Goal: Task Accomplishment & Management: Manage account settings

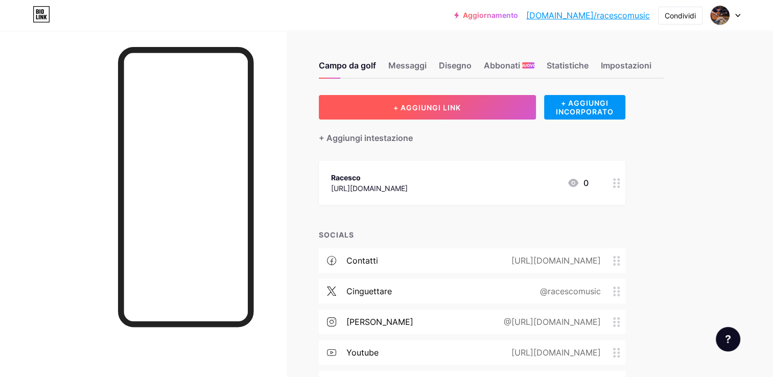
click at [488, 109] on button "+ AGGIUNGI LINK" at bounding box center [427, 107] width 217 height 25
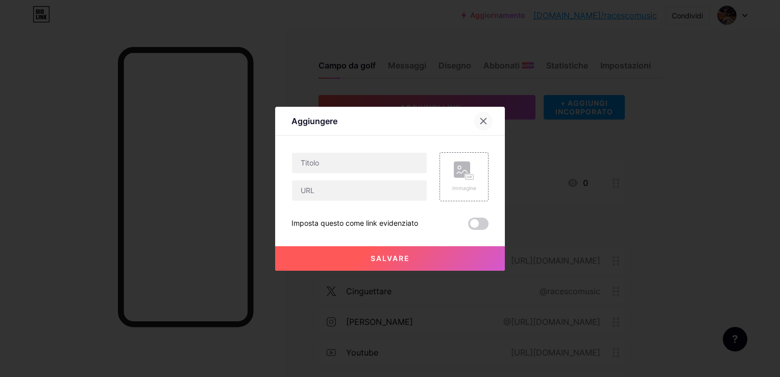
click at [480, 123] on icon at bounding box center [484, 121] width 8 height 8
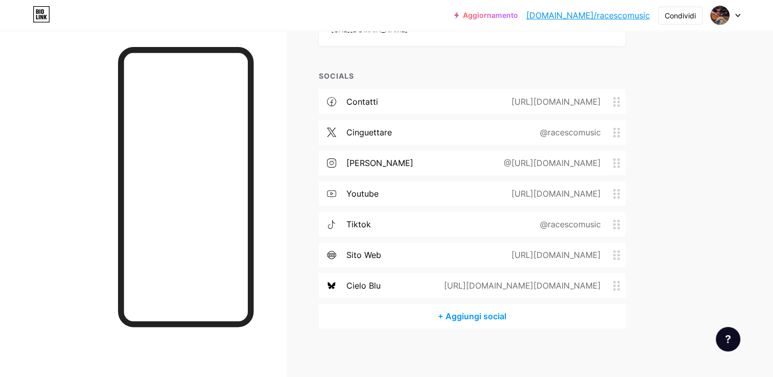
scroll to position [160, 0]
drag, startPoint x: 615, startPoint y: 166, endPoint x: 605, endPoint y: 112, distance: 55.1
click at [605, 112] on div "Contatti [URL][DOMAIN_NAME] cinguettare @racescomusic Valentina @[URL][DOMAIN_N…" at bounding box center [472, 195] width 306 height 215
drag, startPoint x: 605, startPoint y: 112, endPoint x: 672, endPoint y: 149, distance: 76.1
click at [672, 149] on div "Campo da golf Messaggi Disegno Abbonati NUOVO Statistiche Impostazioni + AGGIUN…" at bounding box center [353, 124] width 706 height 508
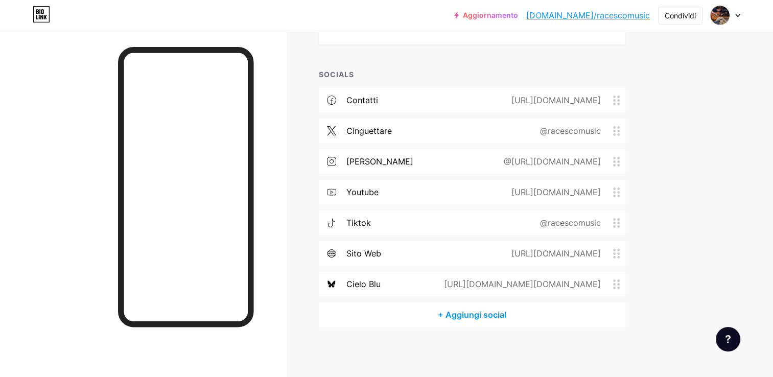
click at [654, 152] on div "+ AGGIUNGI LINK + AGGIUNGI INCORPORATO + Aggiungi intestazione Racesco [URL][DO…" at bounding box center [491, 131] width 345 height 392
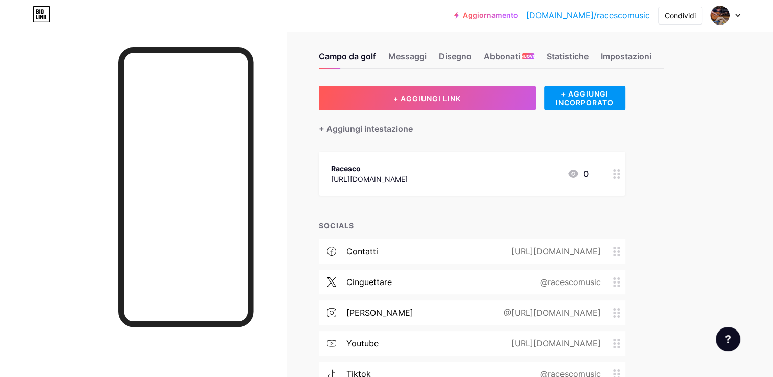
scroll to position [7, 0]
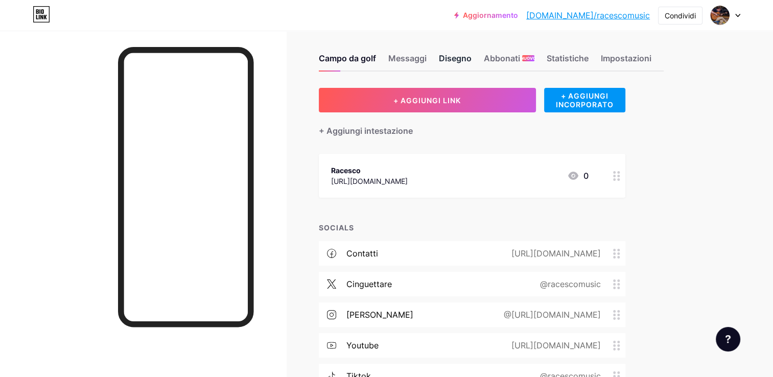
click at [455, 53] on div "Disegno" at bounding box center [455, 61] width 33 height 18
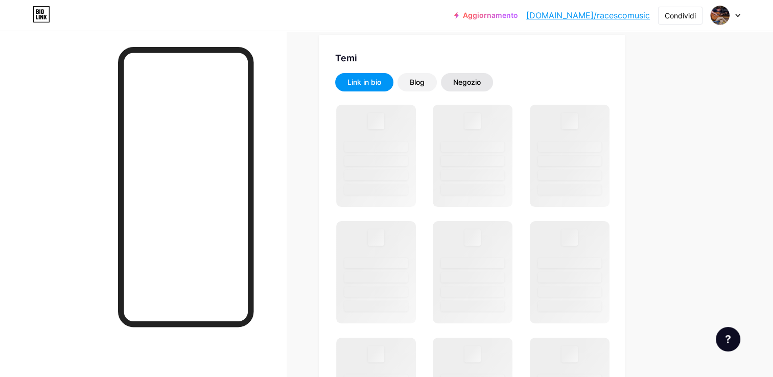
scroll to position [204, 0]
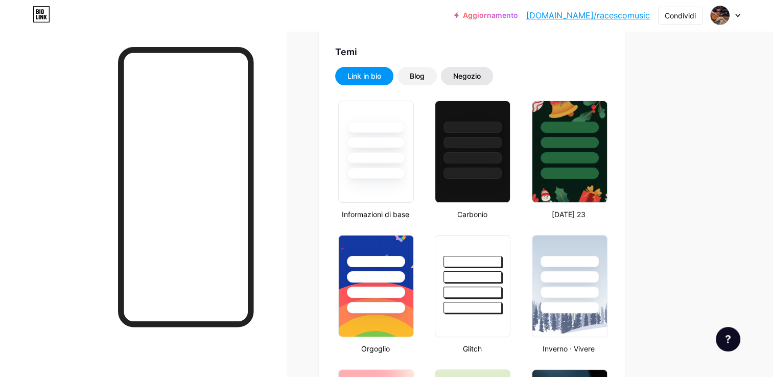
type input "#ff0000"
type input "#ffffff"
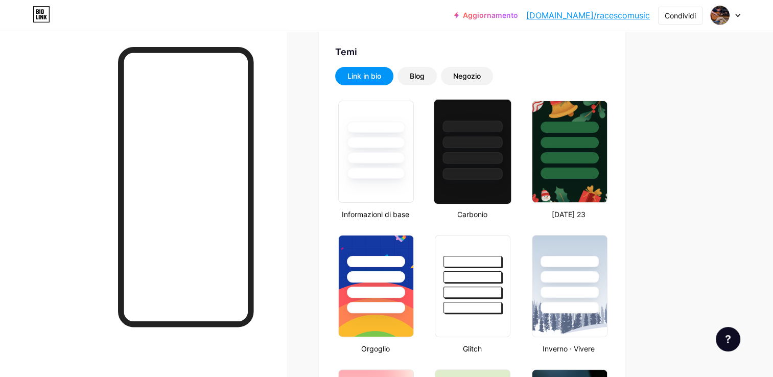
click at [465, 144] on div at bounding box center [473, 142] width 60 height 12
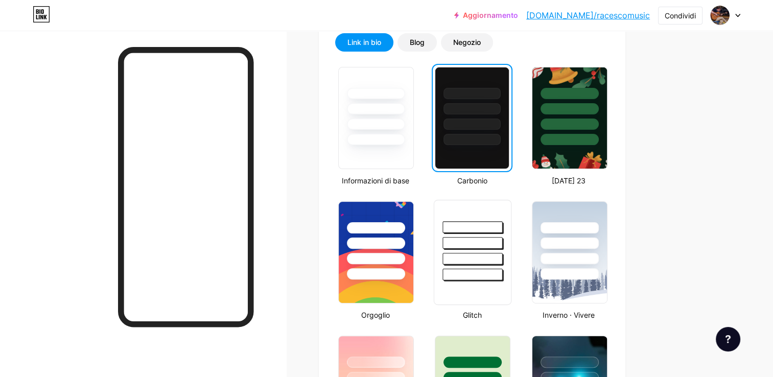
scroll to position [255, 0]
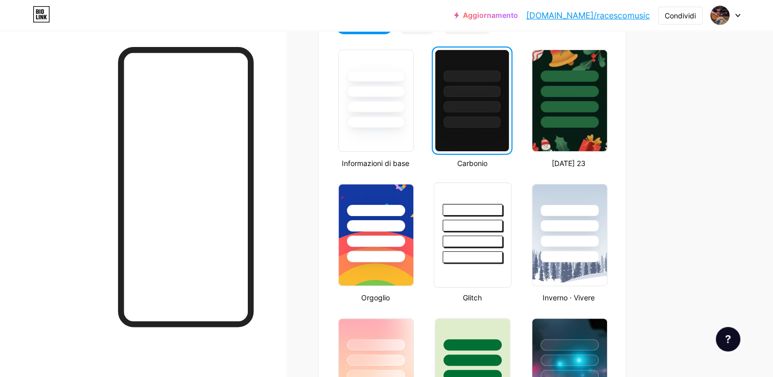
click at [474, 220] on div at bounding box center [473, 226] width 60 height 12
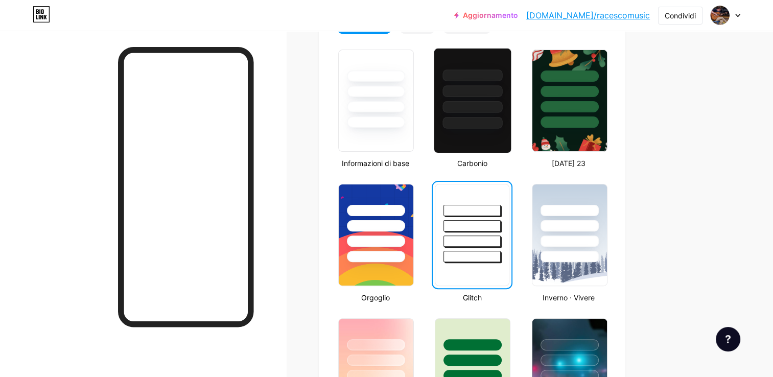
click at [476, 118] on div at bounding box center [473, 123] width 60 height 12
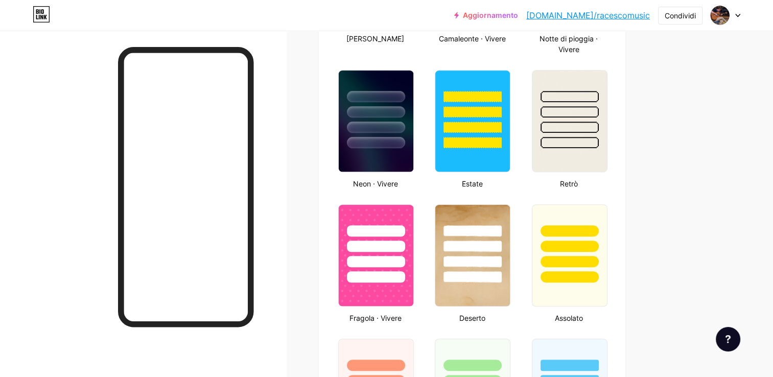
scroll to position [664, 0]
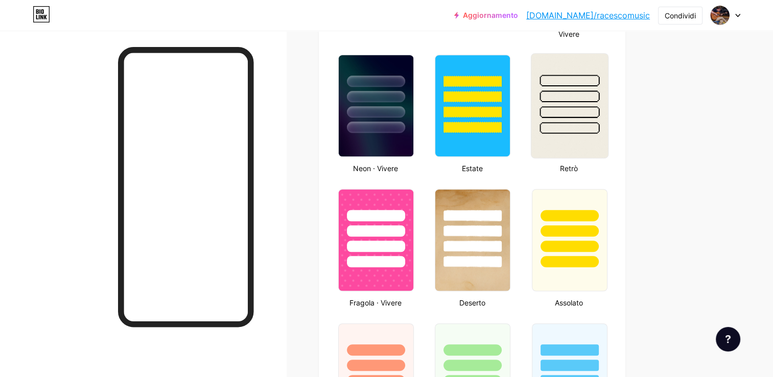
click at [566, 137] on img at bounding box center [569, 106] width 77 height 104
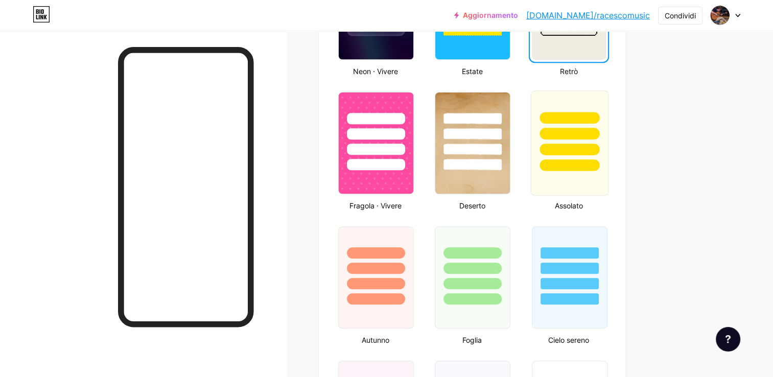
scroll to position [766, 0]
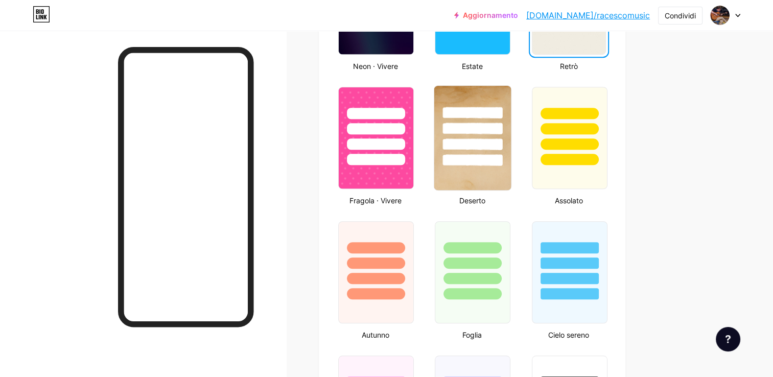
click at [481, 162] on div at bounding box center [473, 160] width 60 height 12
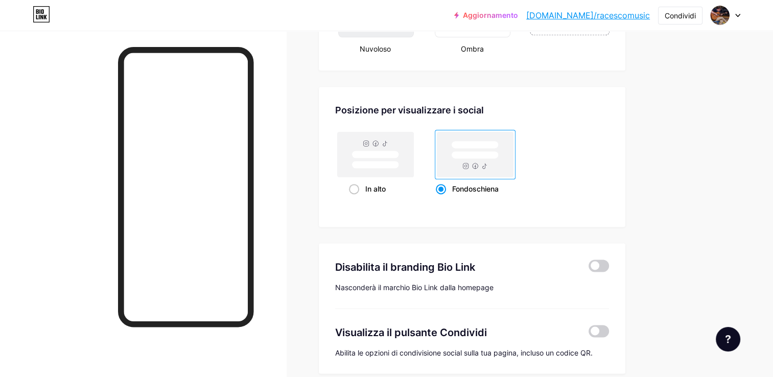
scroll to position [1328, 0]
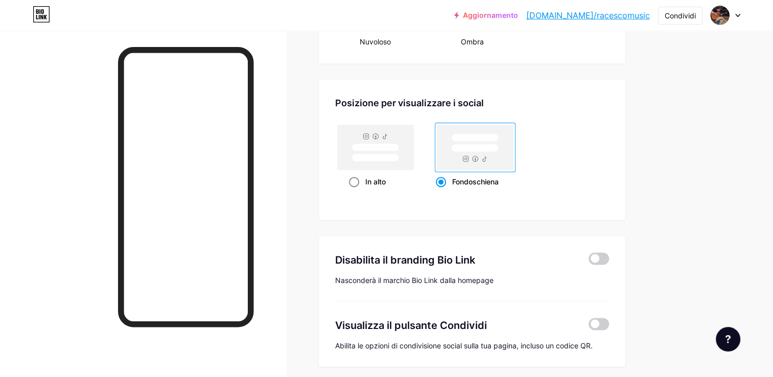
click at [358, 177] on span at bounding box center [354, 182] width 10 height 10
click at [355, 191] on input "In alto" at bounding box center [352, 194] width 7 height 7
radio input "true"
click at [442, 183] on div "Fondoschiena" at bounding box center [475, 181] width 79 height 19
click at [442, 191] on input "Fondoschiena" at bounding box center [439, 194] width 7 height 7
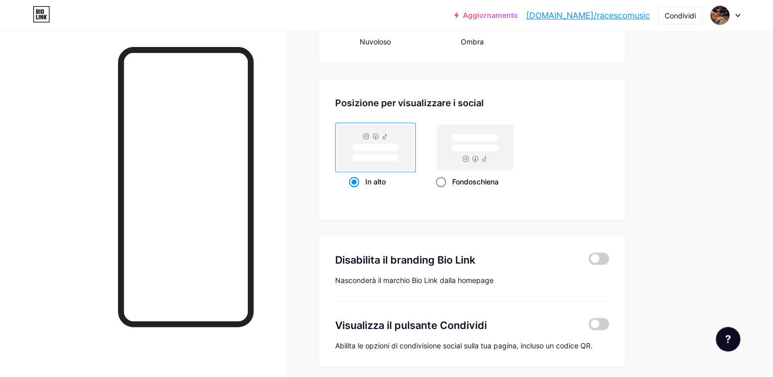
radio input "true"
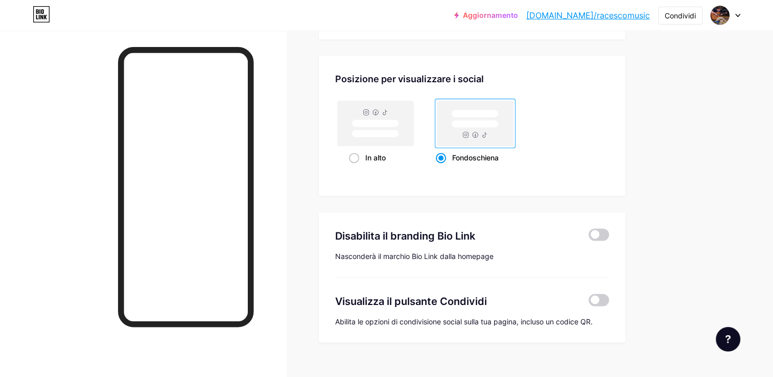
scroll to position [1365, 0]
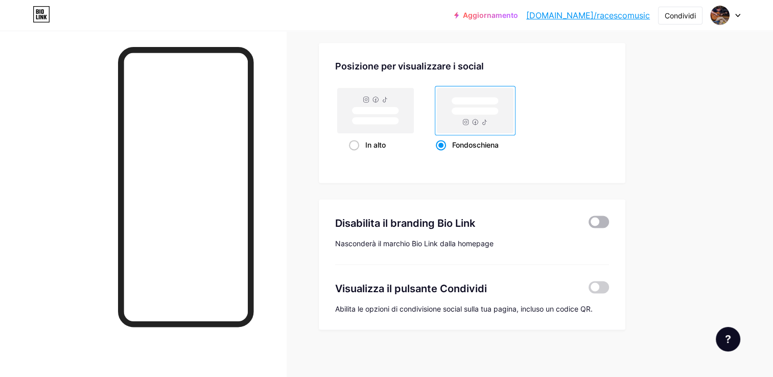
click at [594, 216] on span at bounding box center [598, 222] width 20 height 12
click at [588, 224] on input "checkbox" at bounding box center [588, 224] width 0 height 0
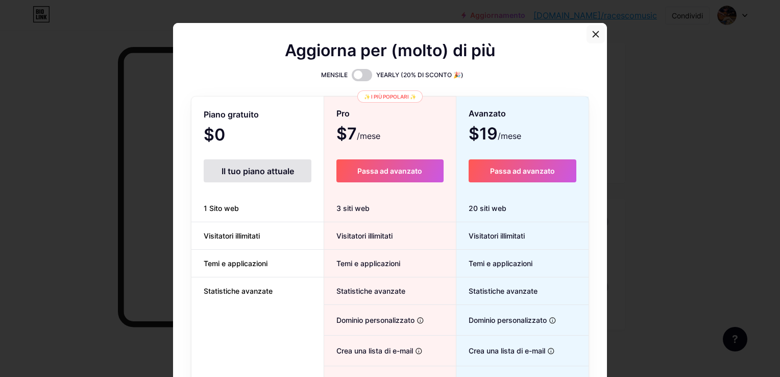
click at [592, 32] on icon at bounding box center [596, 34] width 8 height 8
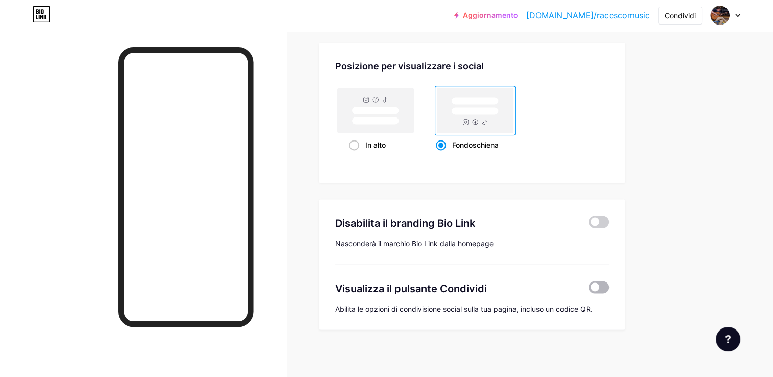
click at [595, 281] on span at bounding box center [598, 287] width 20 height 12
click at [588, 290] on input "checkbox" at bounding box center [588, 290] width 0 height 0
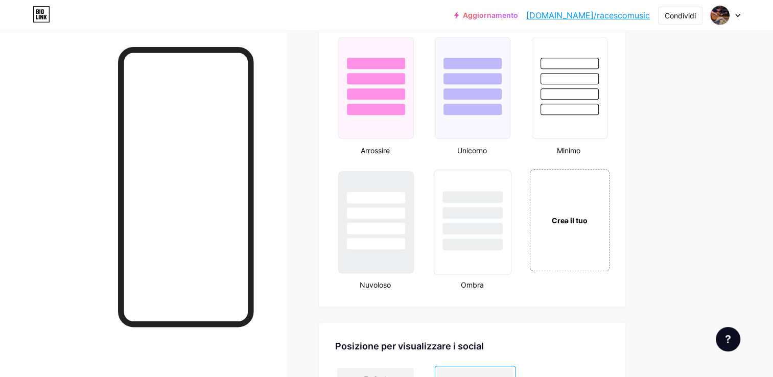
scroll to position [1058, 0]
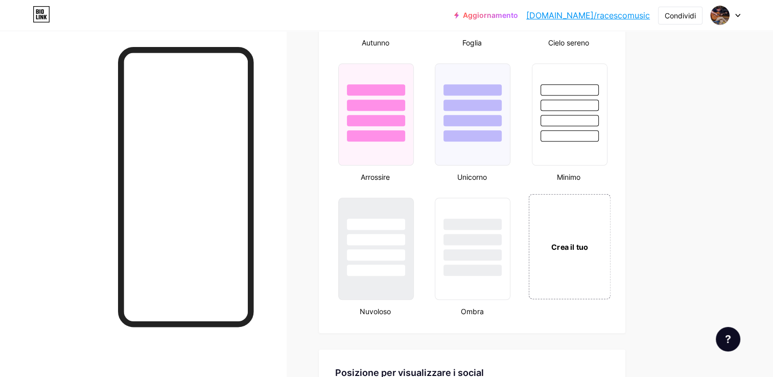
click at [574, 248] on div "Crea il tuo" at bounding box center [569, 246] width 82 height 105
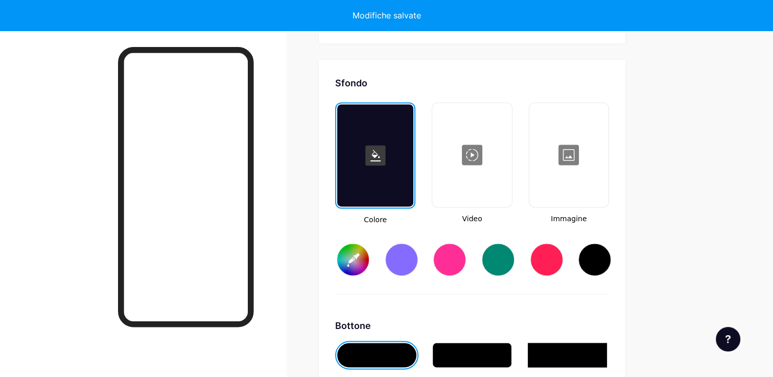
scroll to position [1363, 0]
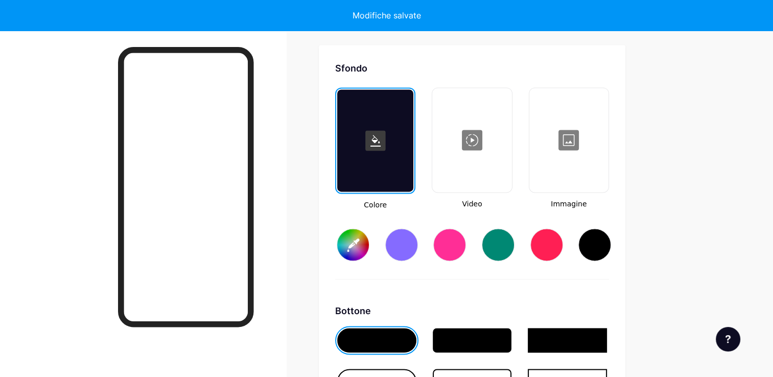
type input "#ffffff"
type input "#000000"
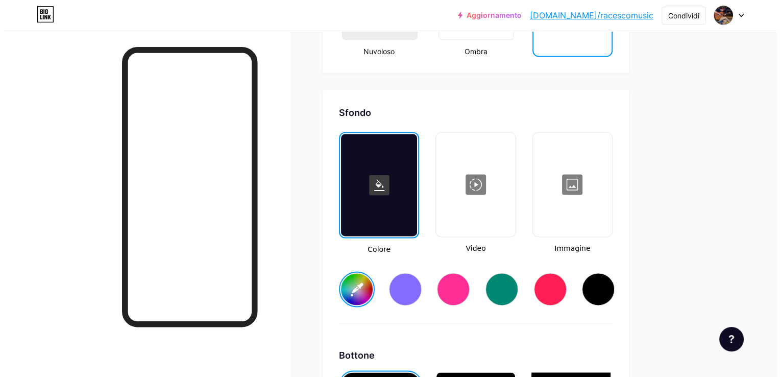
scroll to position [1312, 0]
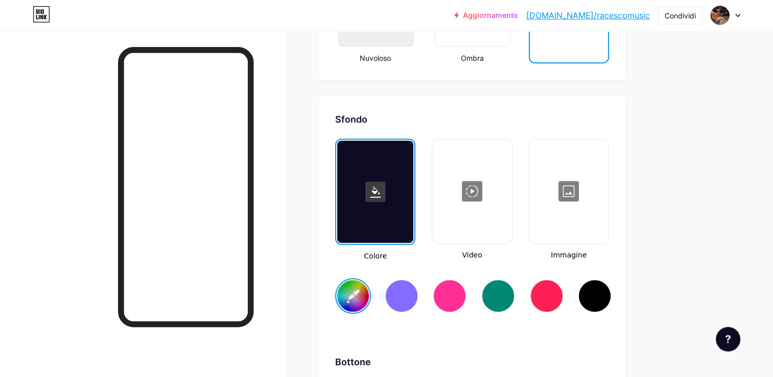
click at [476, 183] on div at bounding box center [471, 191] width 77 height 102
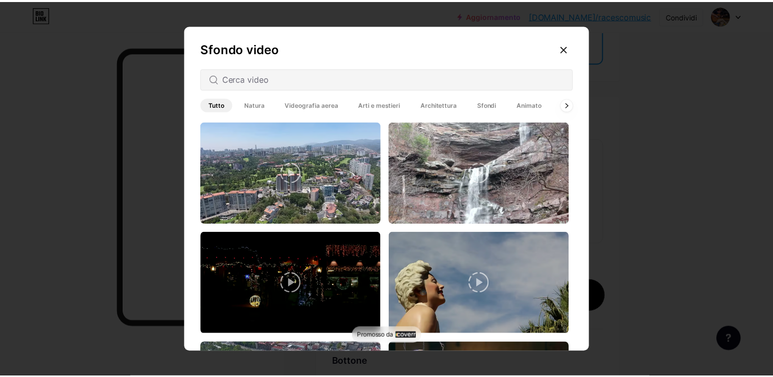
scroll to position [306, 0]
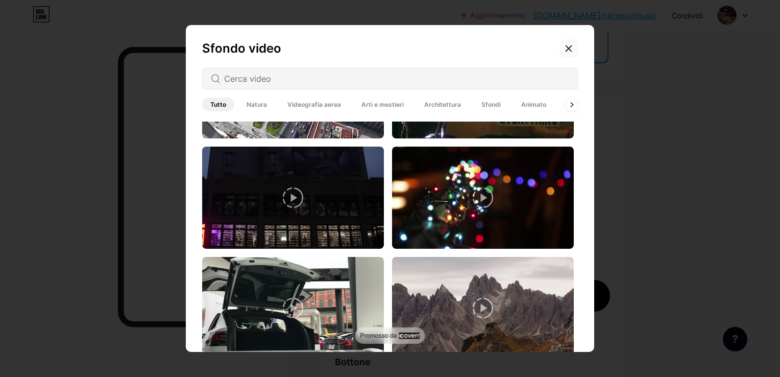
click at [563, 43] on div at bounding box center [569, 48] width 18 height 18
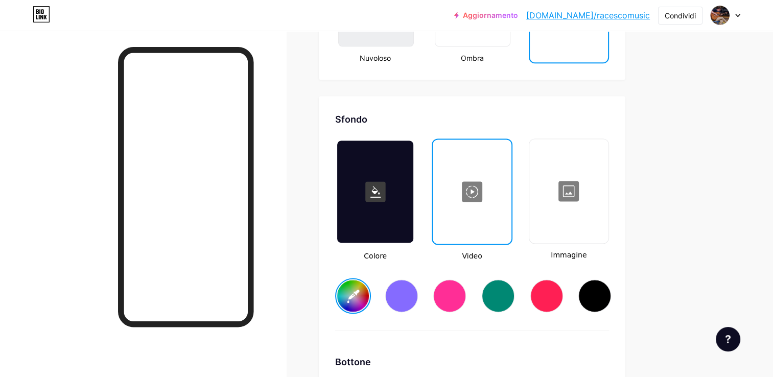
click at [378, 181] on rect at bounding box center [375, 191] width 20 height 20
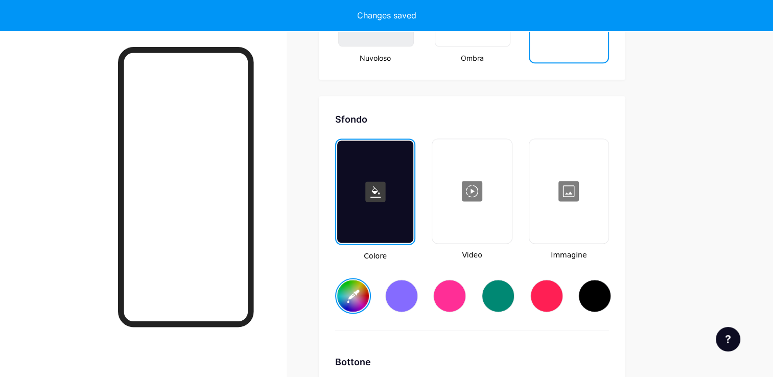
type input "#ffffff"
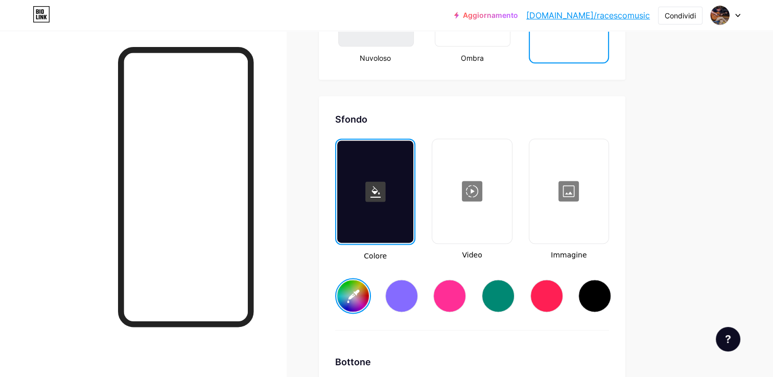
click at [562, 199] on div at bounding box center [568, 191] width 77 height 102
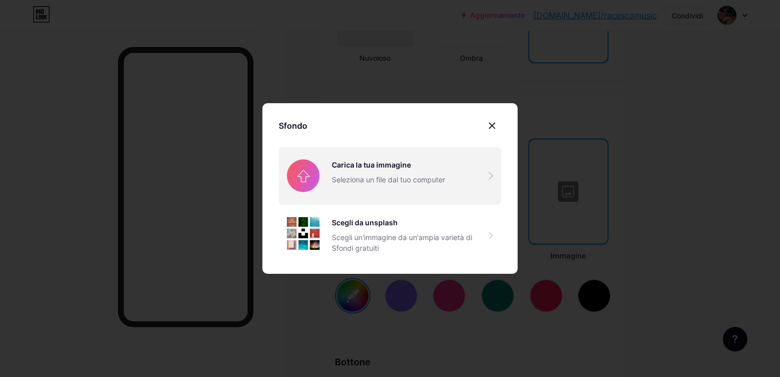
click at [362, 176] on input "file" at bounding box center [390, 175] width 223 height 57
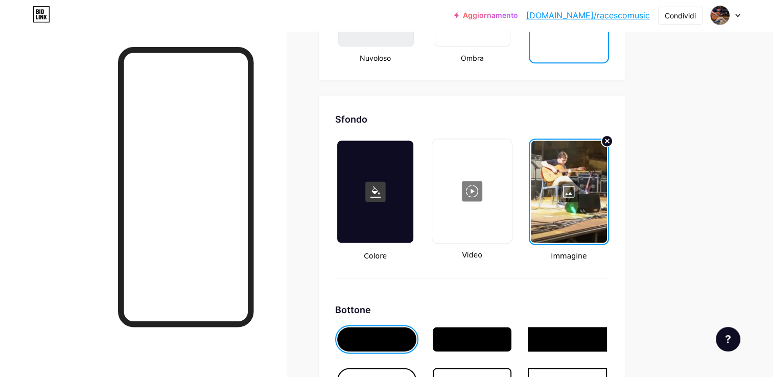
click at [573, 180] on div at bounding box center [569, 191] width 76 height 102
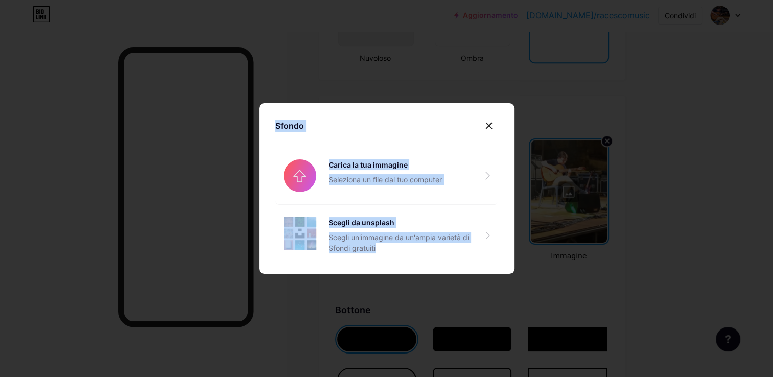
click at [573, 180] on div at bounding box center [386, 188] width 773 height 377
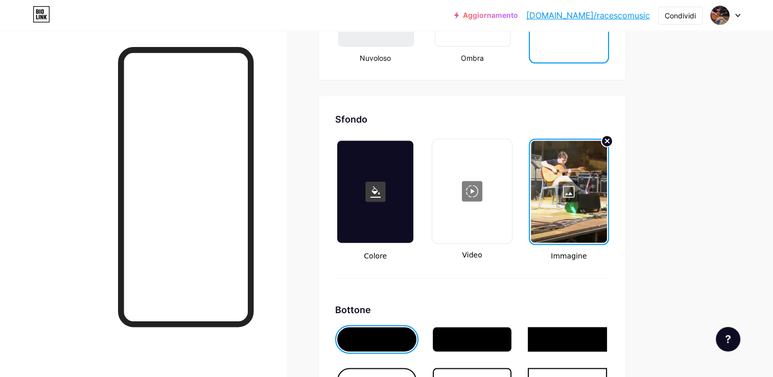
click at [556, 184] on div at bounding box center [569, 191] width 76 height 102
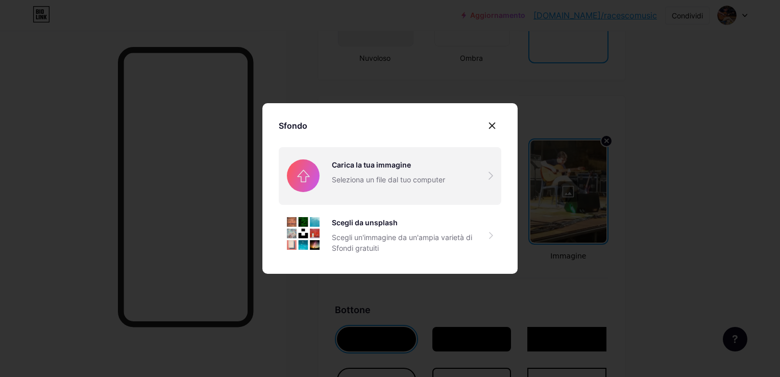
click at [408, 161] on input "file" at bounding box center [390, 175] width 223 height 57
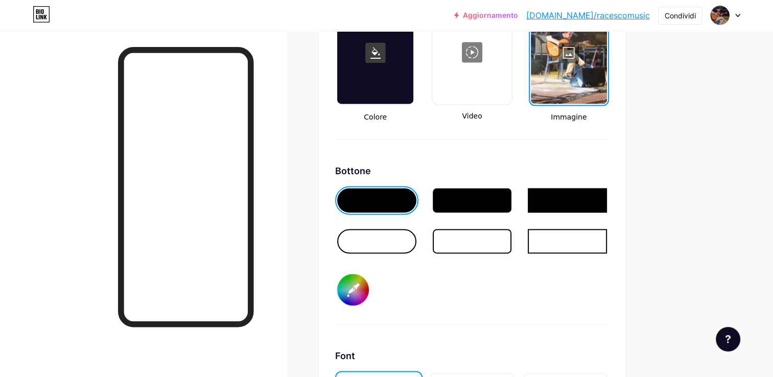
scroll to position [1465, 0]
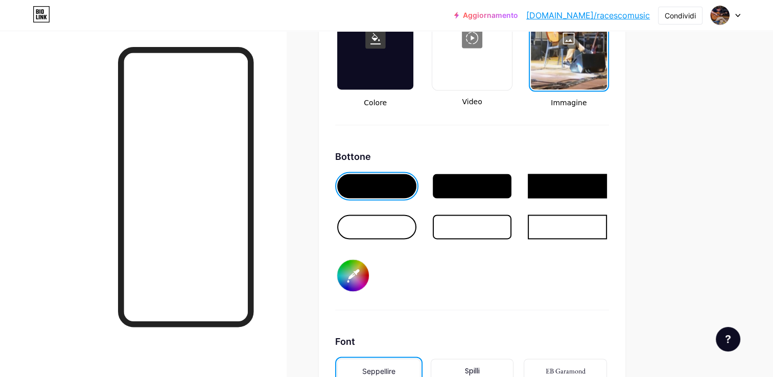
click at [368, 221] on div at bounding box center [376, 227] width 79 height 25
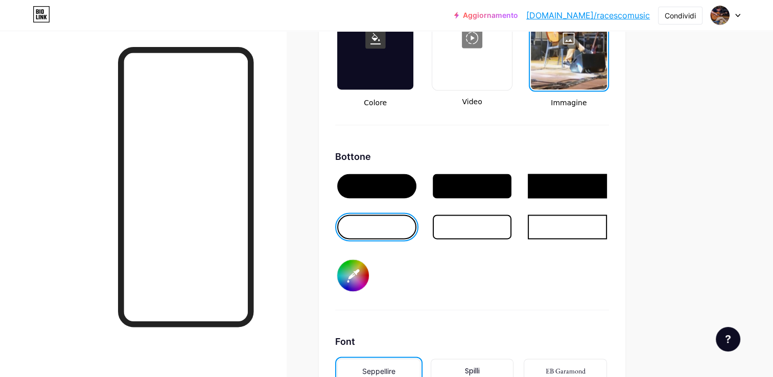
click at [379, 176] on div at bounding box center [376, 186] width 79 height 25
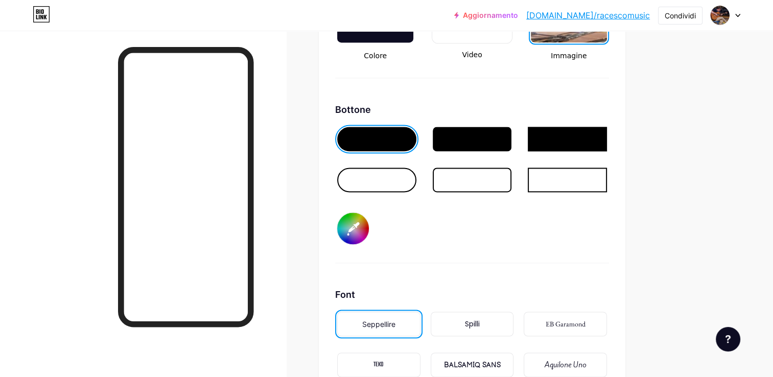
scroll to position [1567, 0]
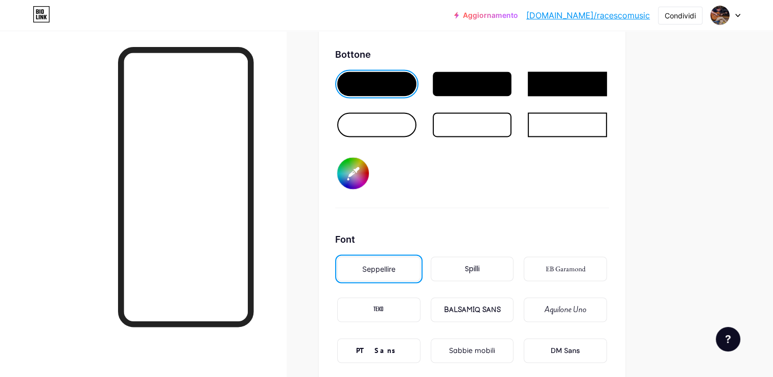
click at [351, 171] on input "#000000" at bounding box center [353, 173] width 32 height 32
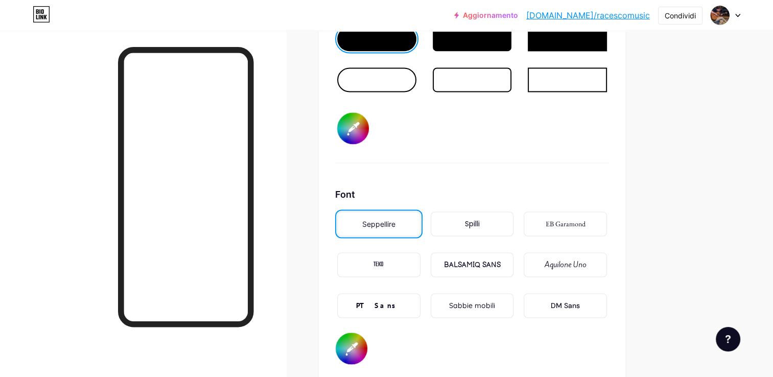
scroll to position [1618, 0]
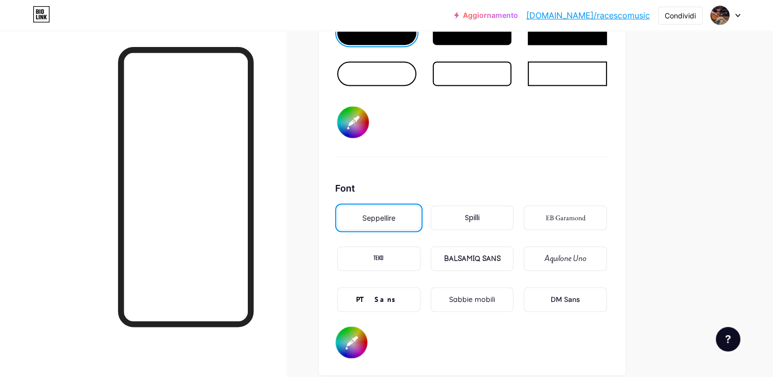
click at [470, 253] on div "BALSAMIQ SANS" at bounding box center [471, 258] width 57 height 11
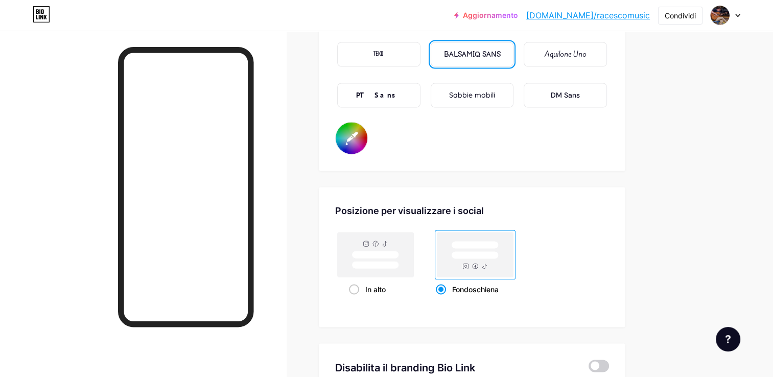
scroll to position [1873, 0]
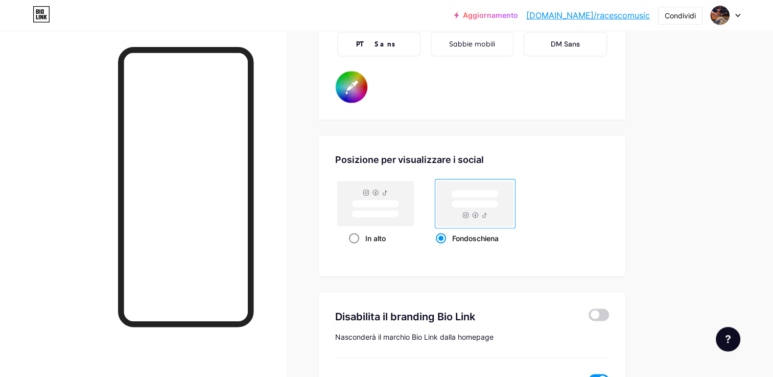
click at [376, 230] on div "In alto" at bounding box center [375, 237] width 53 height 19
click at [355, 247] on input "In alto" at bounding box center [352, 250] width 7 height 7
radio input "true"
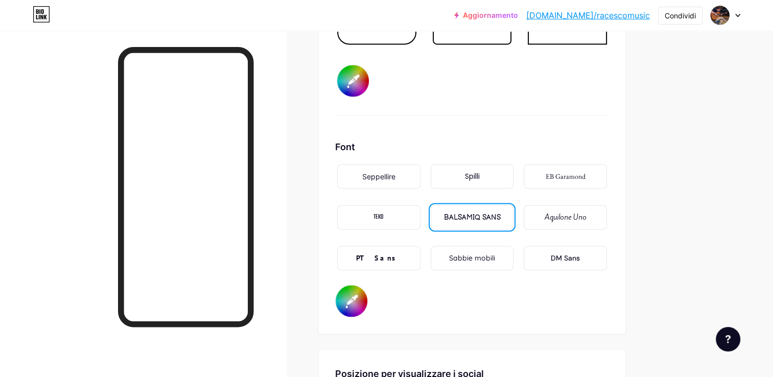
scroll to position [1915, 0]
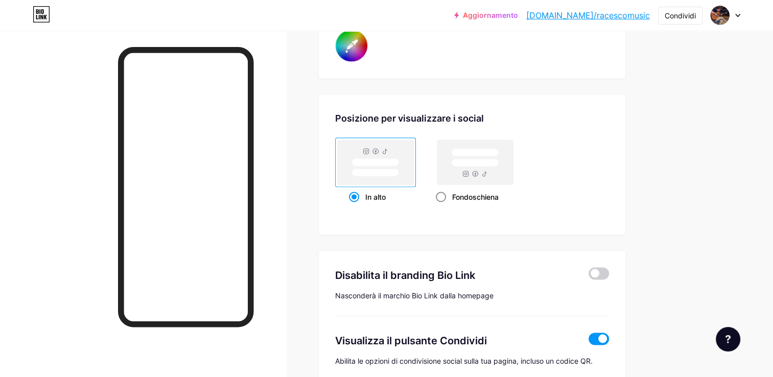
click at [497, 189] on div "Fondoschiena" at bounding box center [475, 196] width 79 height 19
click at [442, 206] on input "Fondoschiena" at bounding box center [439, 209] width 7 height 7
radio input "true"
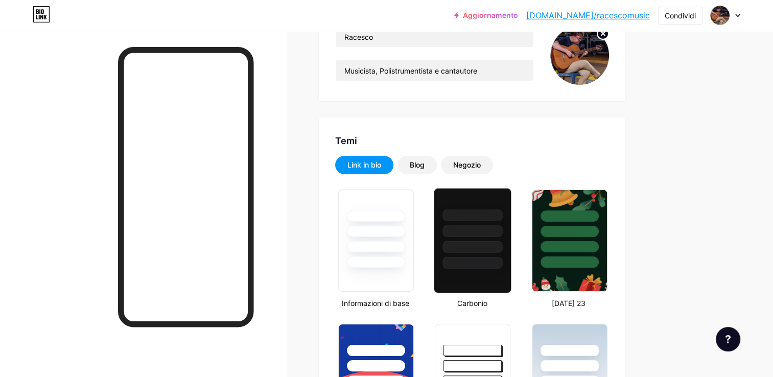
scroll to position [153, 0]
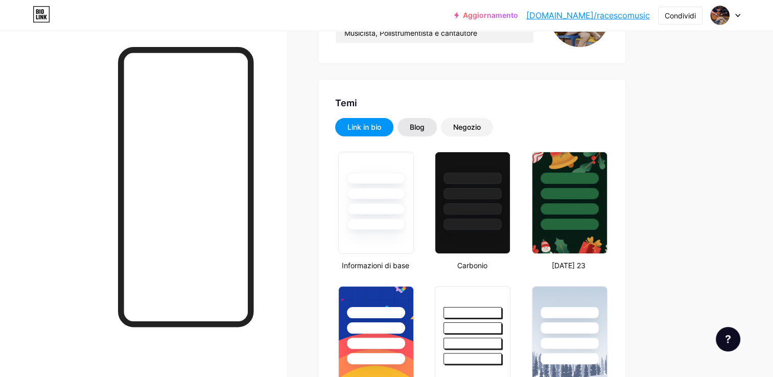
click at [417, 132] on div "Blog" at bounding box center [416, 127] width 39 height 18
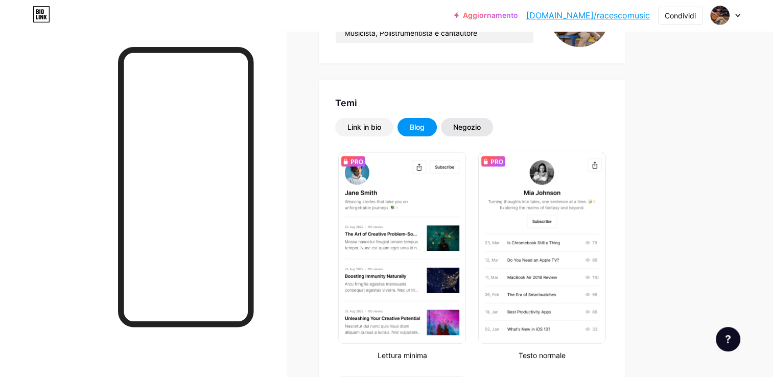
click at [470, 127] on div "Negozio" at bounding box center [467, 127] width 28 height 10
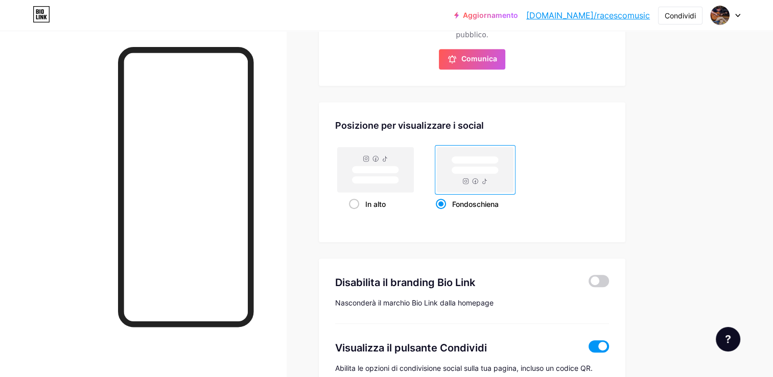
scroll to position [460, 0]
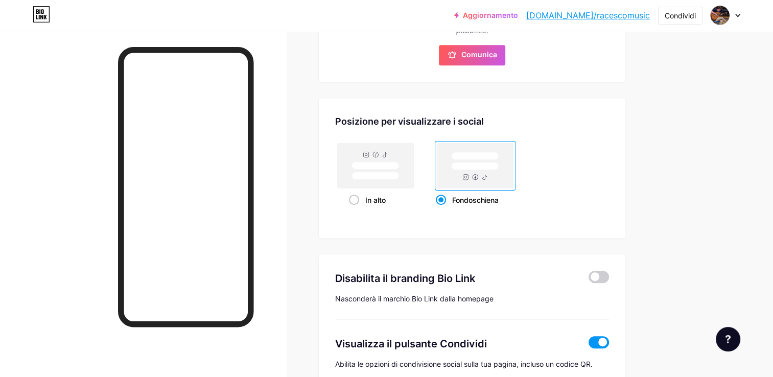
click at [600, 336] on span at bounding box center [598, 342] width 20 height 12
click at [588, 345] on input "checkbox" at bounding box center [588, 345] width 0 height 0
click at [600, 336] on span at bounding box center [598, 342] width 20 height 12
click at [588, 345] on input "checkbox" at bounding box center [588, 345] width 0 height 0
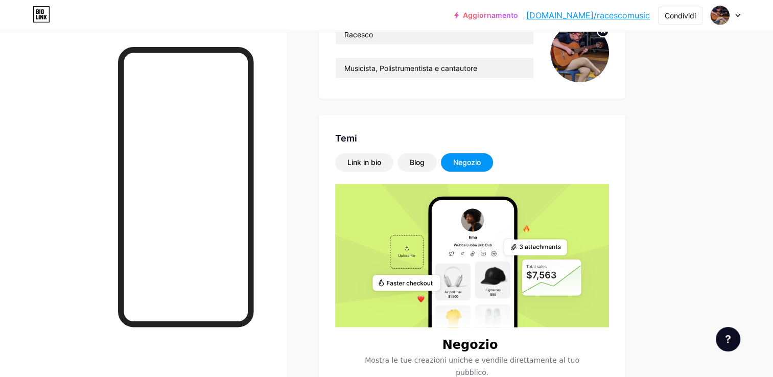
scroll to position [0, 0]
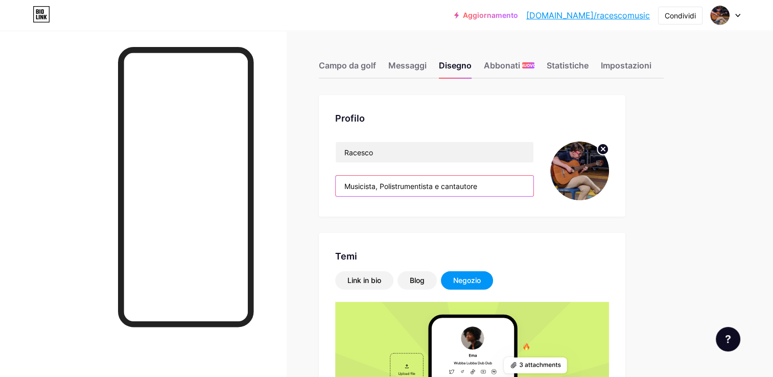
click at [428, 183] on input "Musicista, Polistrumentista e cantautore" at bounding box center [435, 186] width 198 height 20
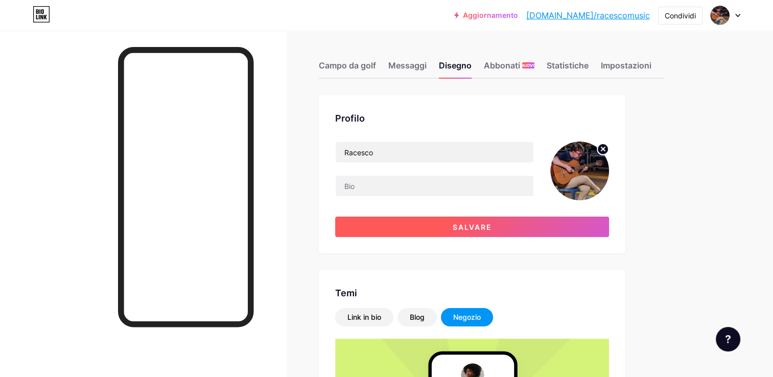
click at [448, 222] on button "Salvare" at bounding box center [472, 227] width 274 height 20
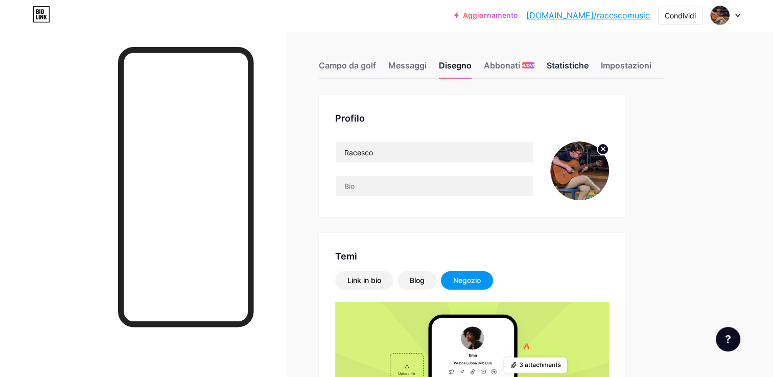
click at [568, 71] on div "Statistiche" at bounding box center [567, 68] width 42 height 18
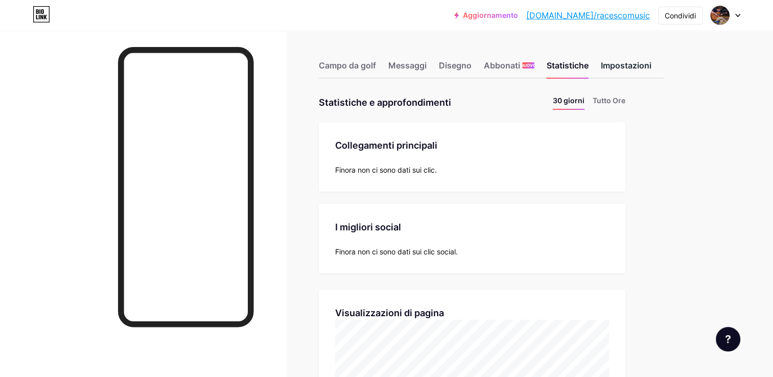
click at [615, 67] on div "Impostazioni" at bounding box center [626, 68] width 51 height 18
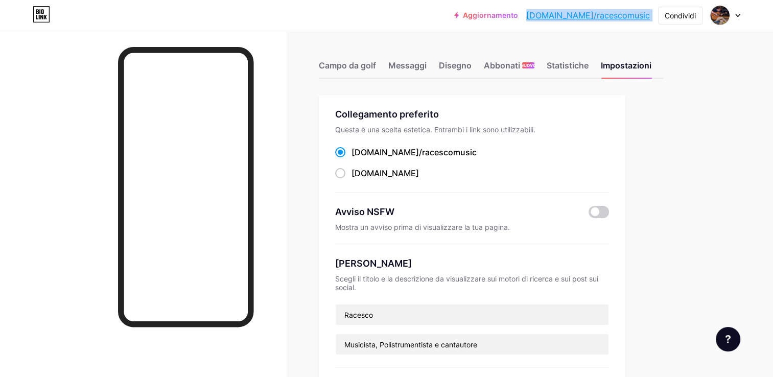
drag, startPoint x: 561, startPoint y: 15, endPoint x: 655, endPoint y: 14, distance: 94.5
click at [655, 14] on div "Aggiornamento [DOMAIN_NAME]/racesc... [DOMAIN_NAME]/racescomusic Condividi Swit…" at bounding box center [597, 15] width 286 height 18
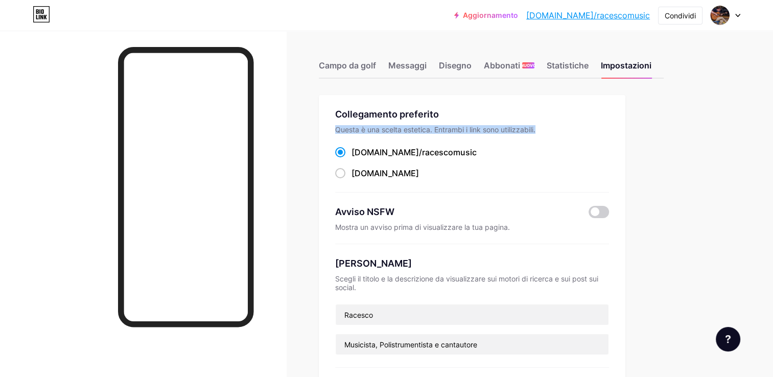
drag, startPoint x: 655, startPoint y: 14, endPoint x: 725, endPoint y: 121, distance: 128.1
drag, startPoint x: 725, startPoint y: 121, endPoint x: 684, endPoint y: 69, distance: 65.8
click at [684, 10] on div "Condividi" at bounding box center [679, 15] width 31 height 11
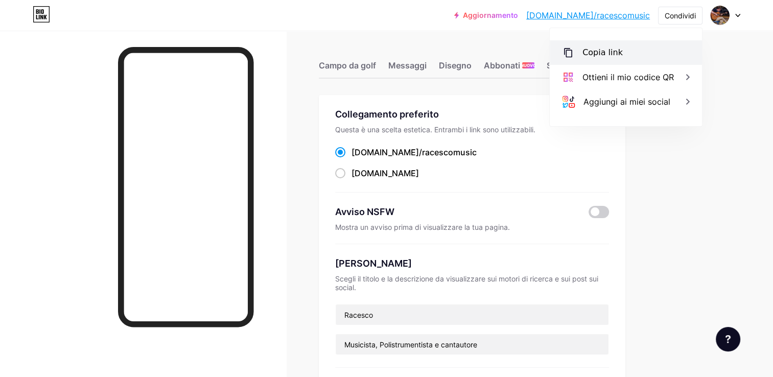
click at [611, 45] on div "Copia link" at bounding box center [626, 52] width 152 height 25
